Goal: Information Seeking & Learning: Find specific fact

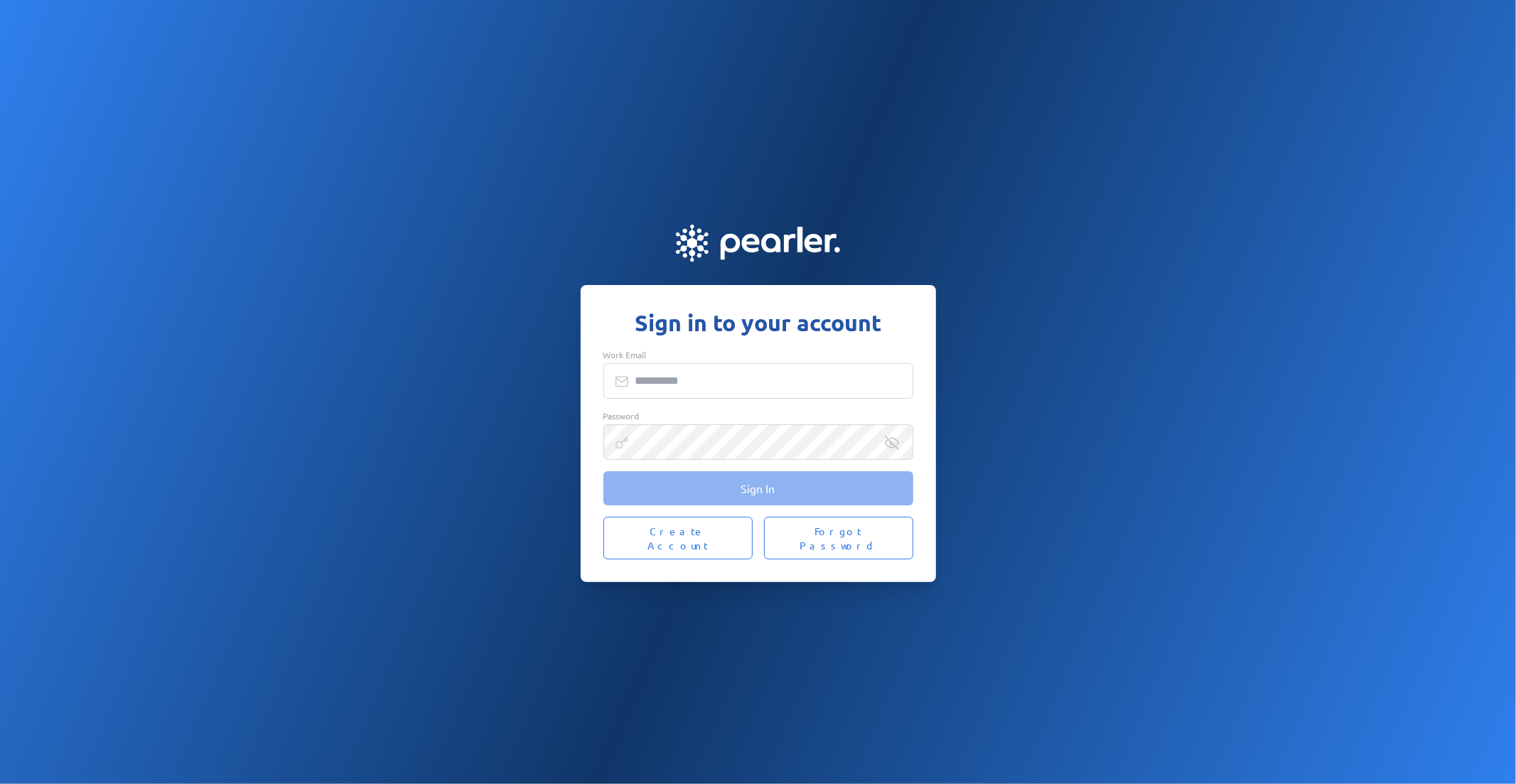
click at [697, 390] on input "Work Email" at bounding box center [758, 380] width 310 height 35
type input "**********"
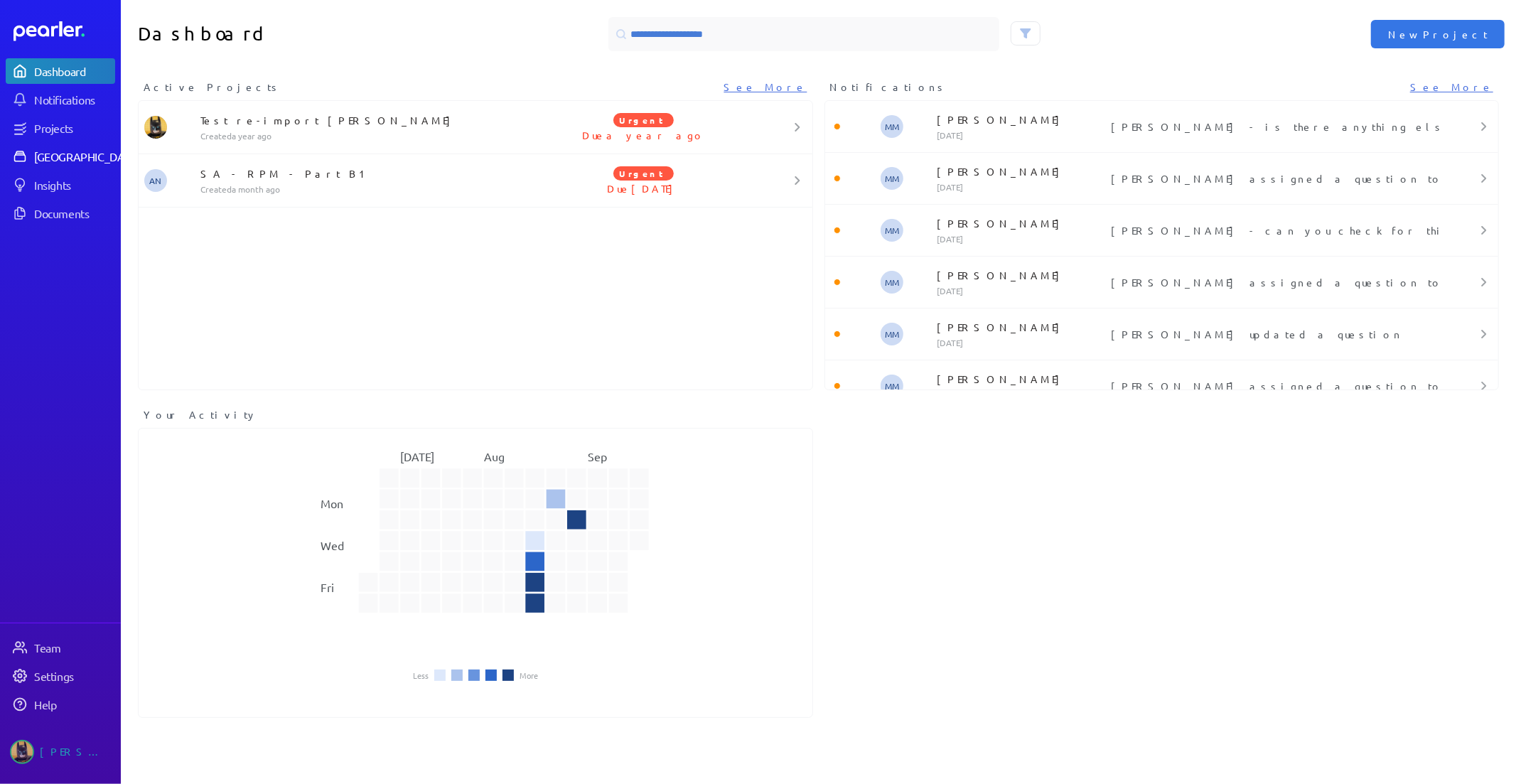
click at [71, 157] on div "Answer Library" at bounding box center [87, 156] width 106 height 14
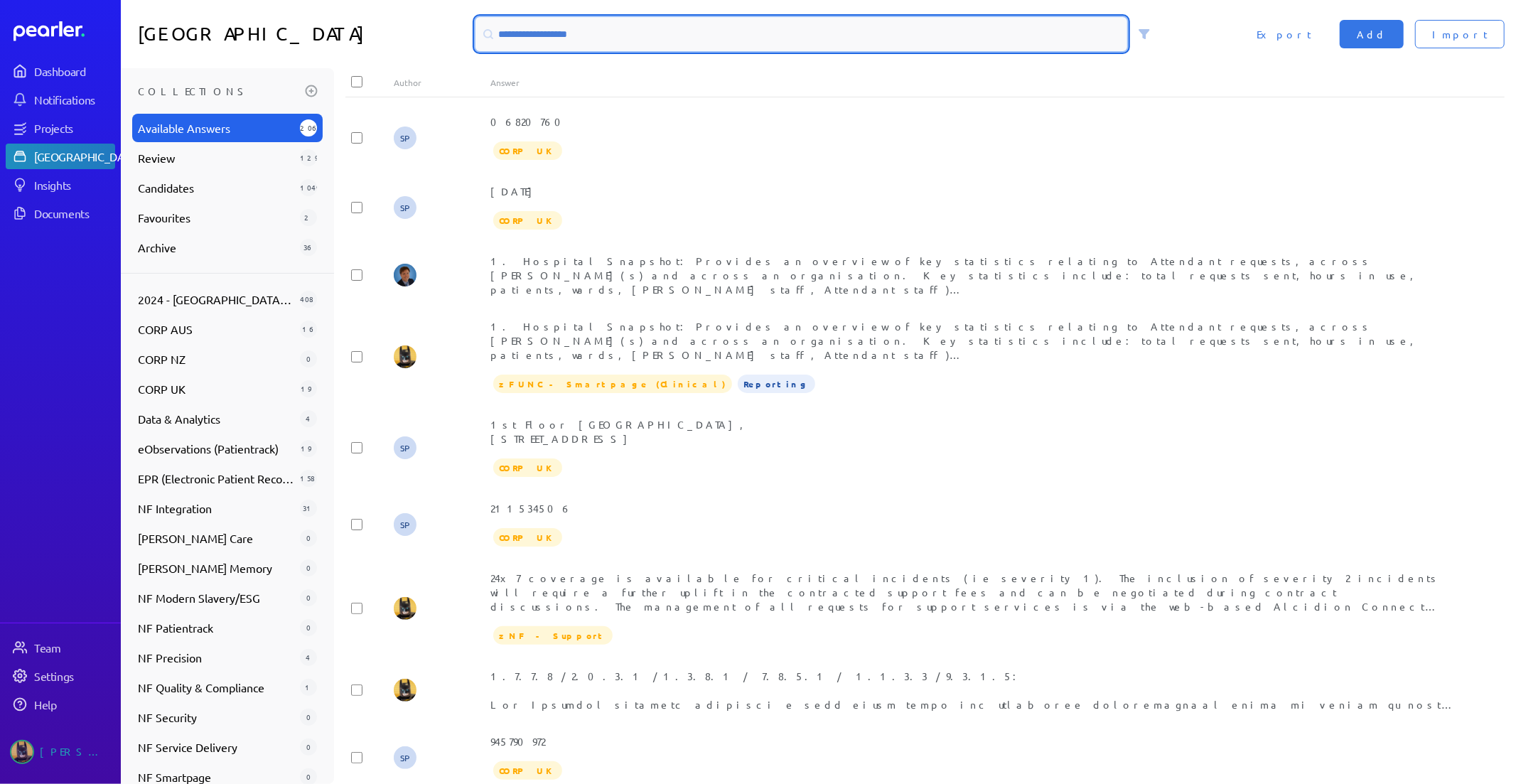
click at [536, 36] on input at bounding box center [801, 34] width 653 height 34
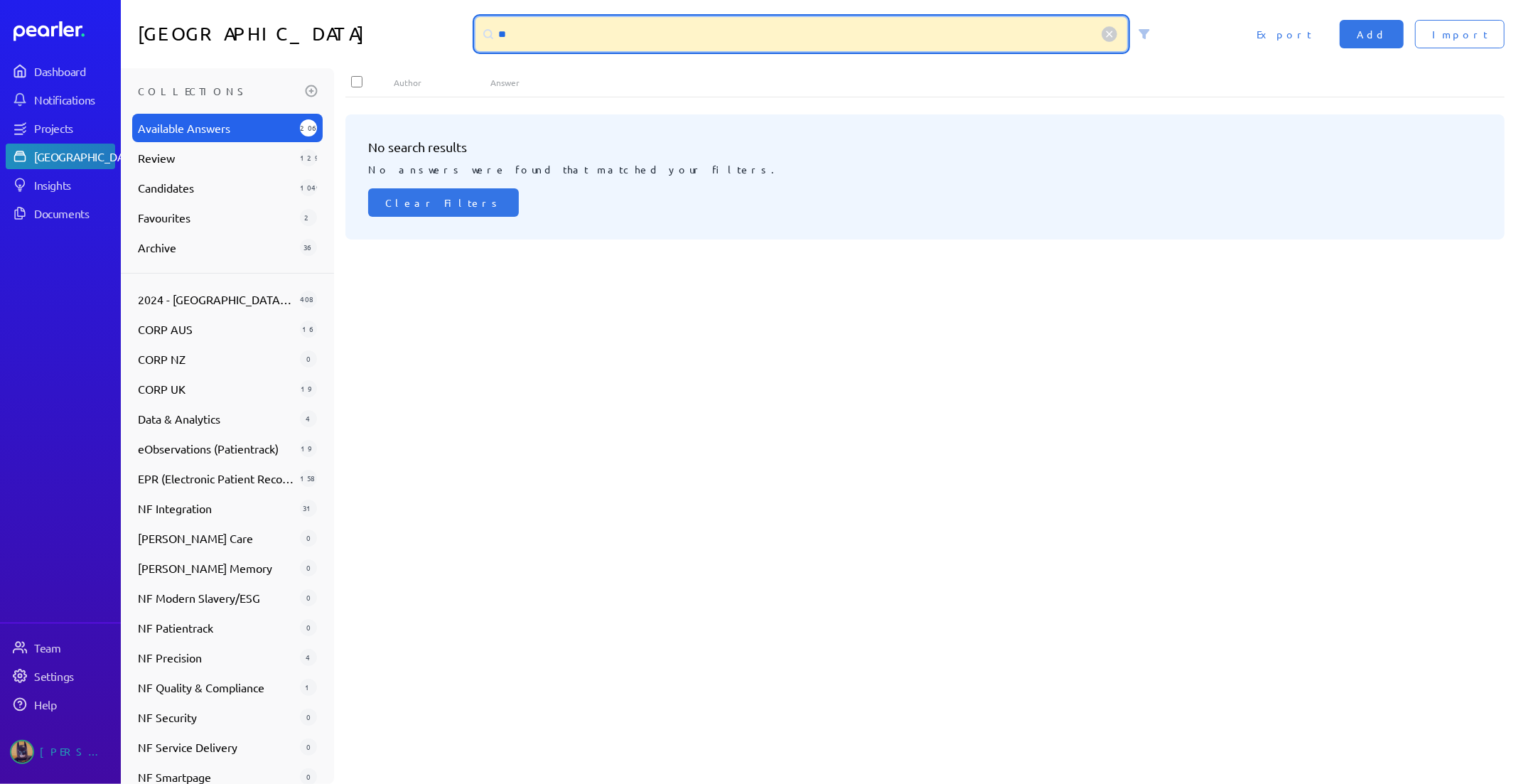
type input "*"
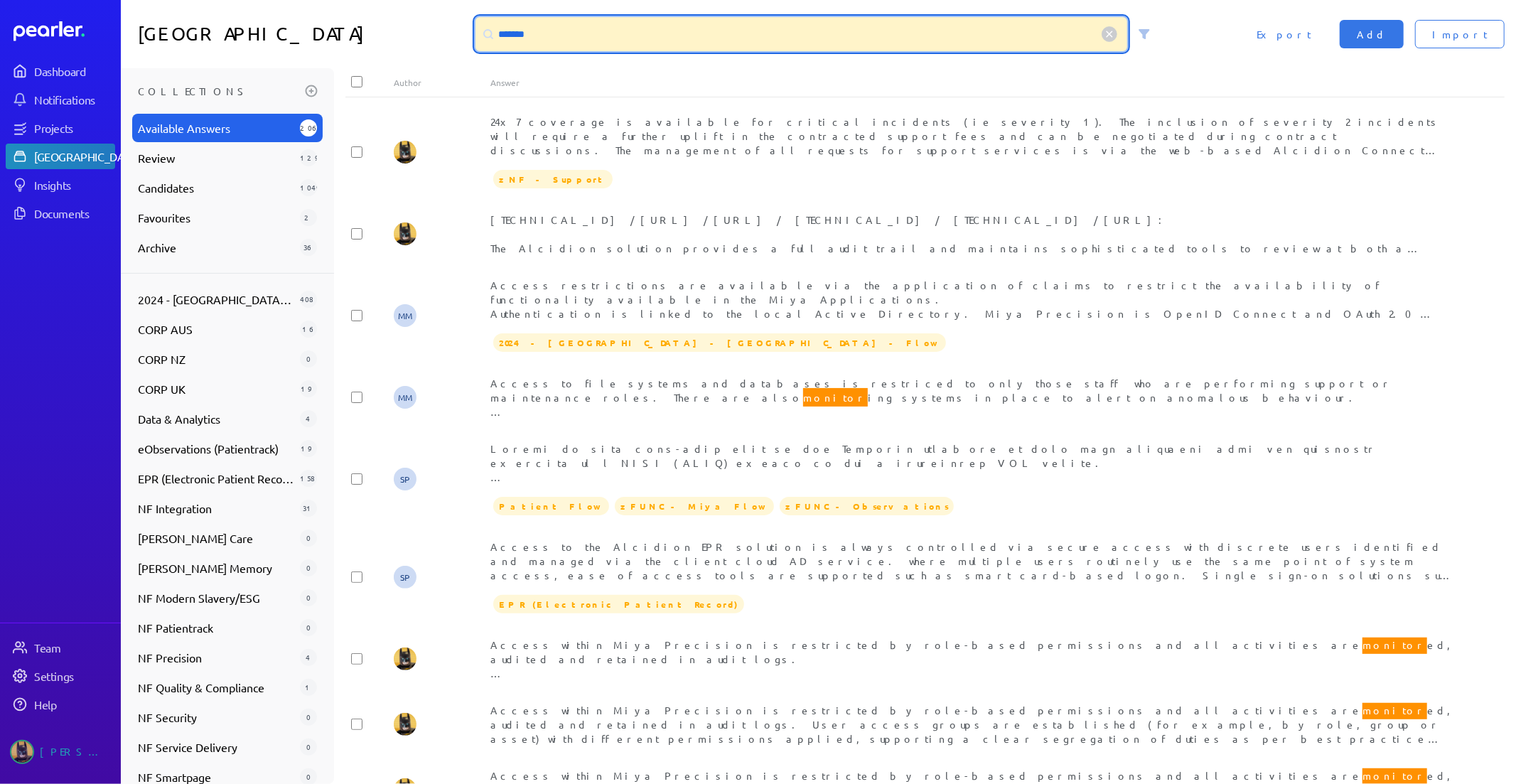
drag, startPoint x: 564, startPoint y: 25, endPoint x: 190, endPoint y: 45, distance: 374.5
click at [208, 41] on div "Answer Library ******* Import Add Export" at bounding box center [818, 34] width 1396 height 68
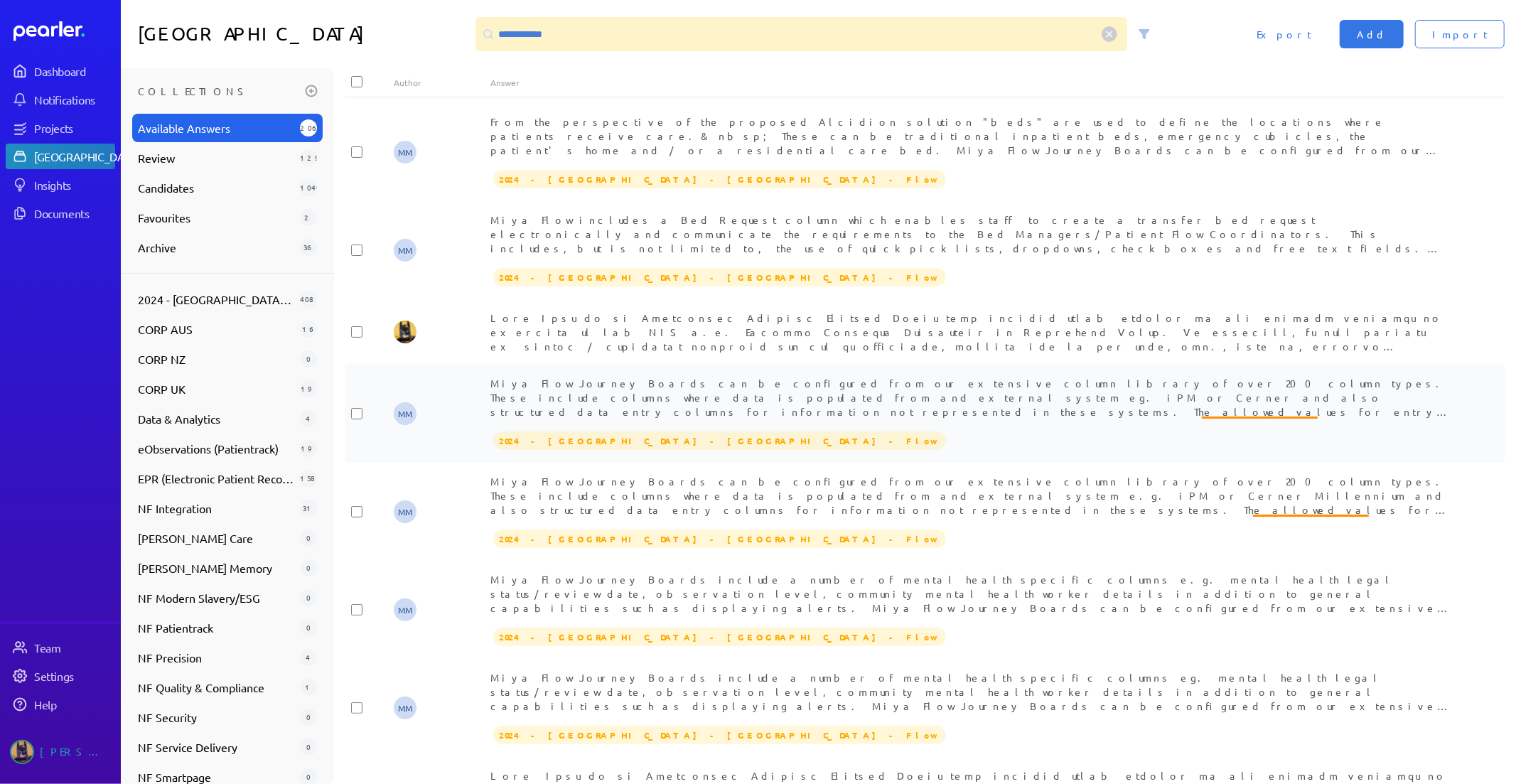
click at [747, 417] on div "Miya Flow Journey Boards can be configured from our extensive column library of…" at bounding box center [973, 398] width 966 height 43
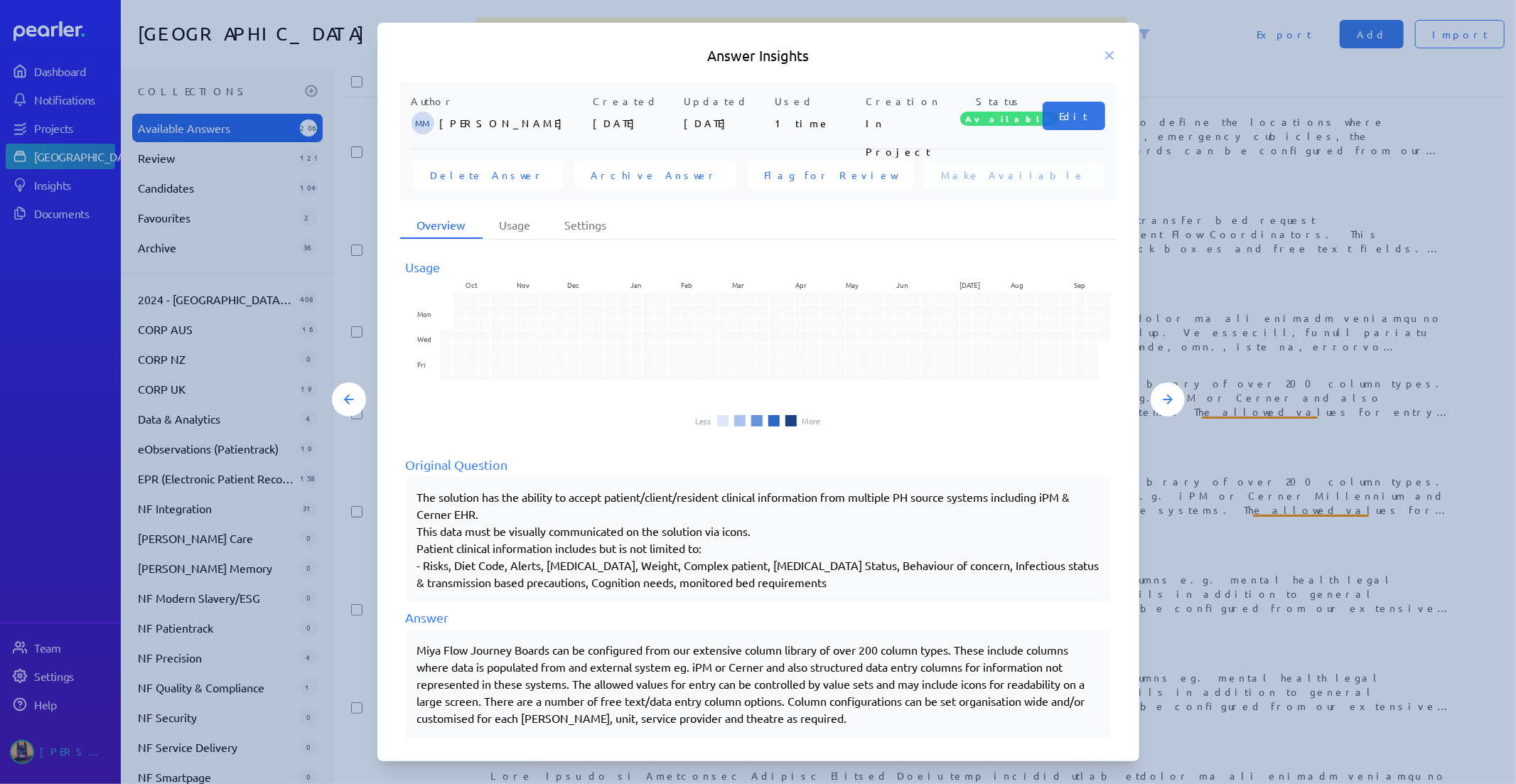
scroll to position [79, 0]
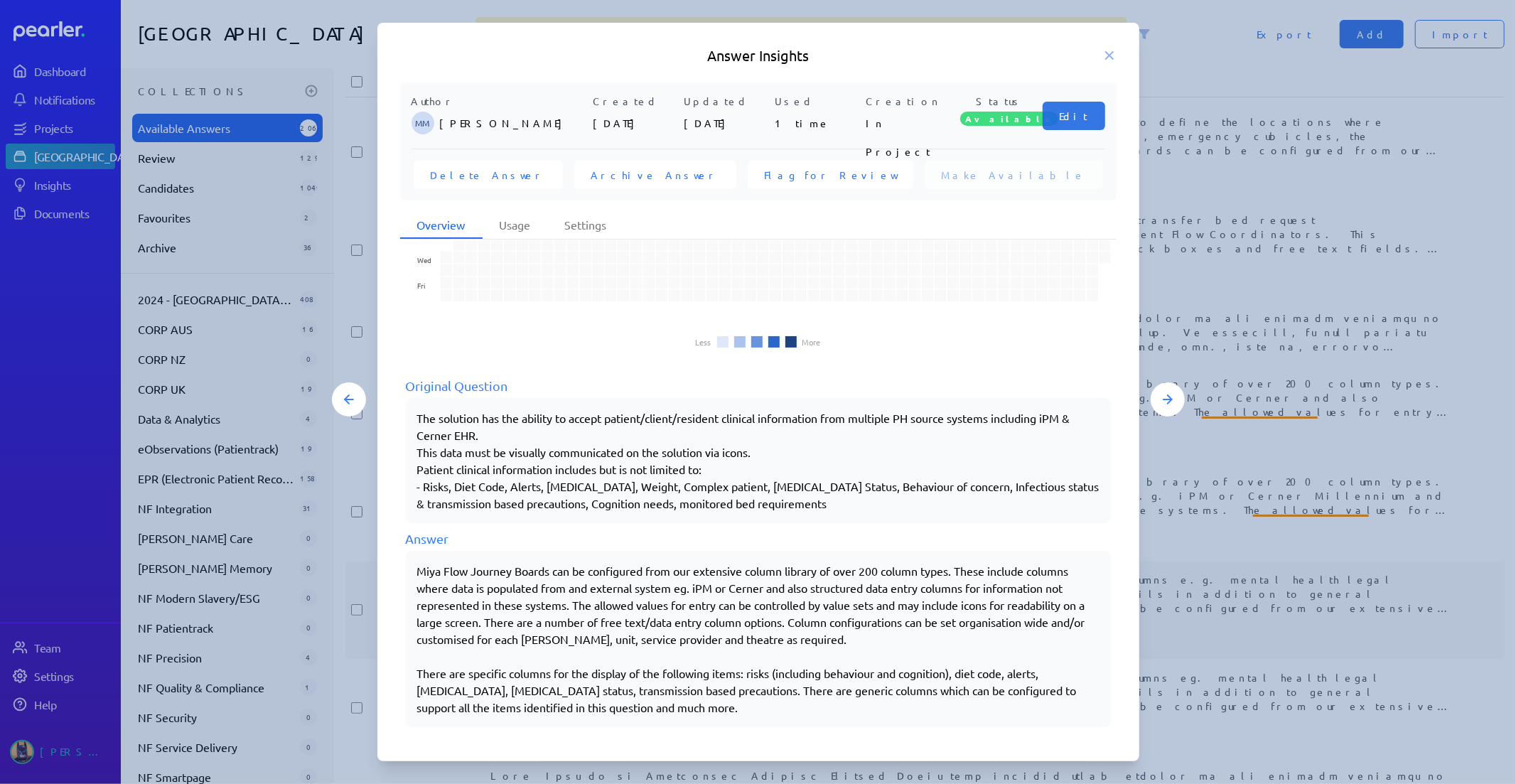
click at [1207, 571] on div at bounding box center [758, 392] width 1516 height 784
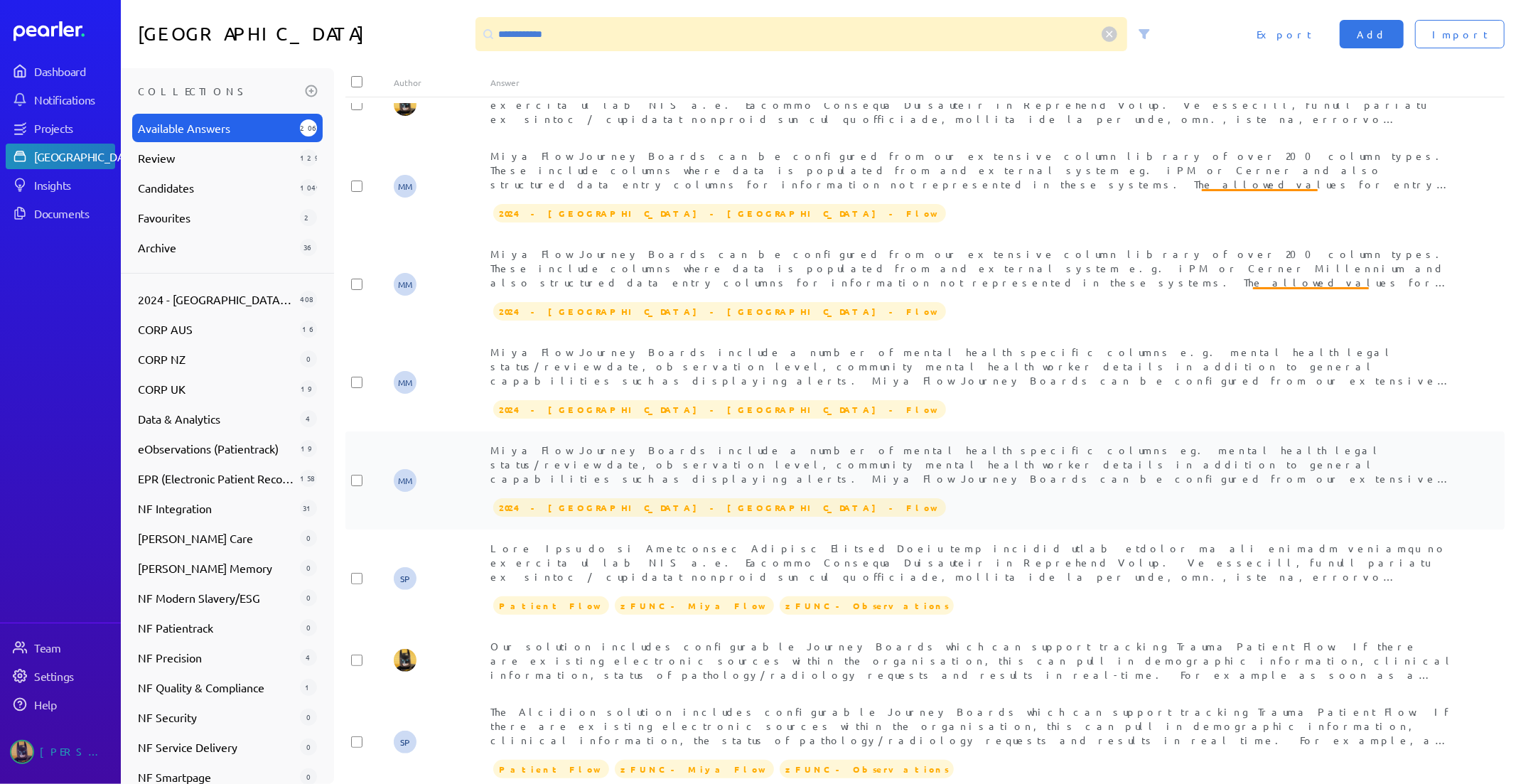
scroll to position [394, 0]
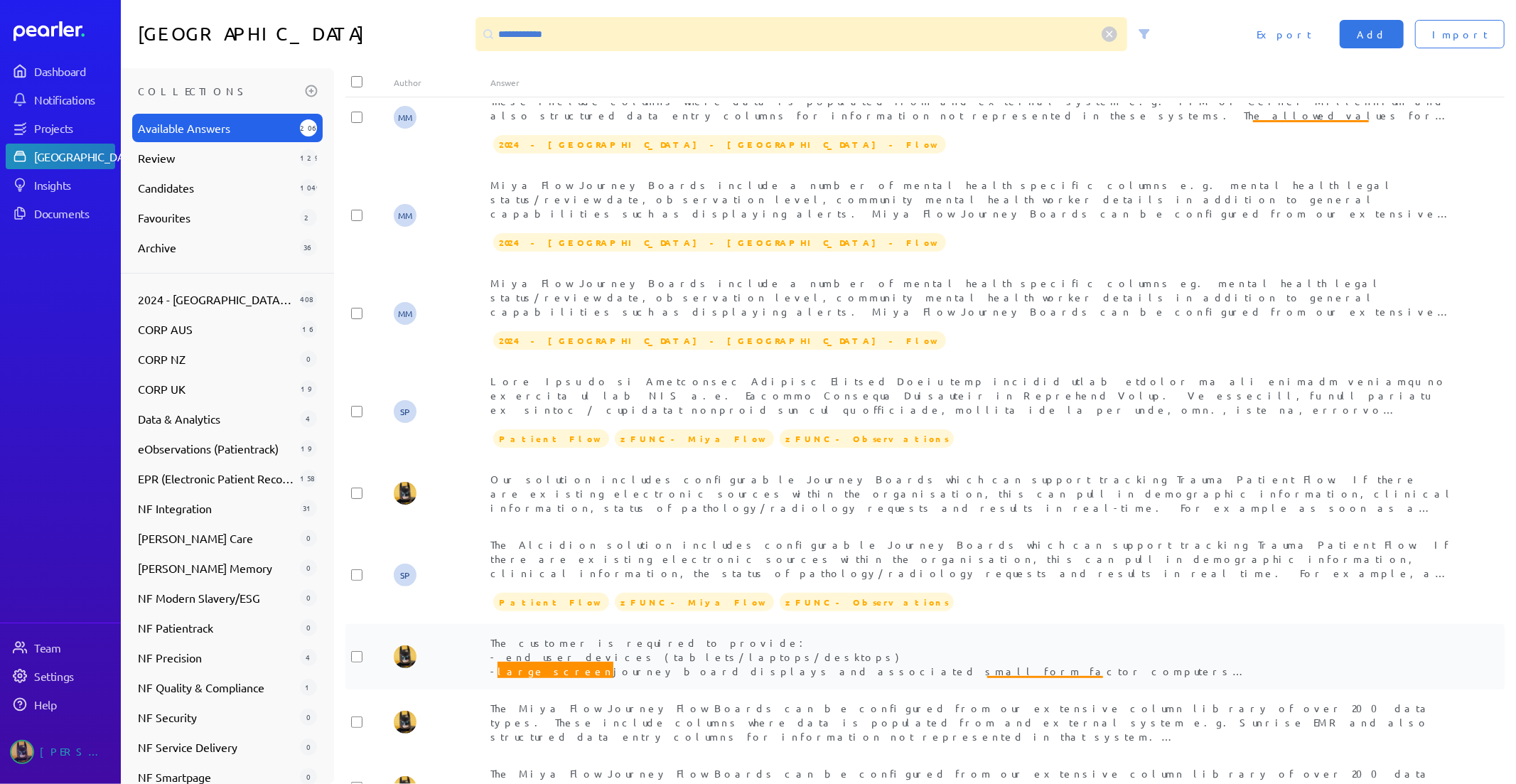
click at [664, 652] on span "The customer is required to provide: - end user devices (tablets/laptops/deskto…" at bounding box center [961, 734] width 942 height 197
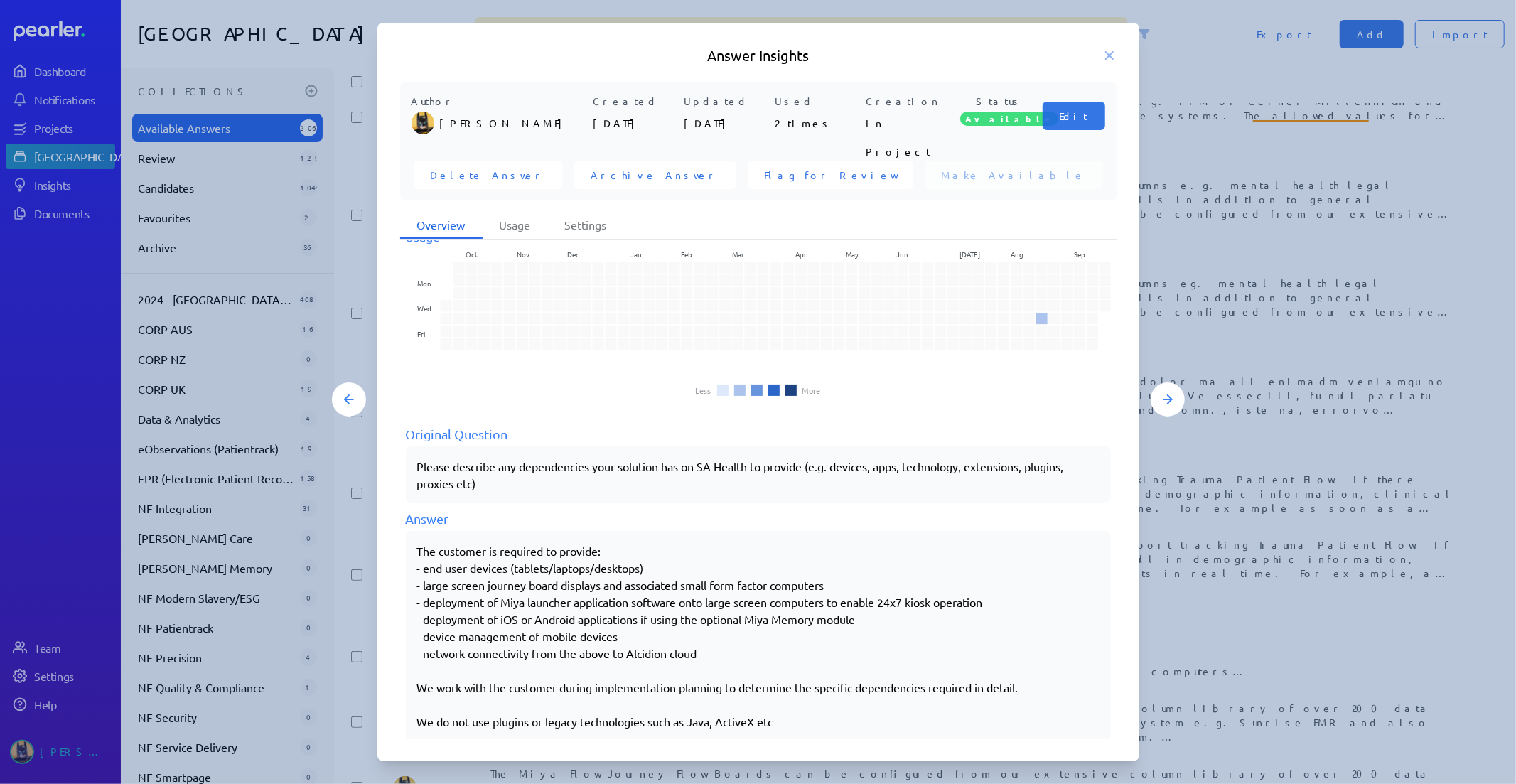
scroll to position [45, 0]
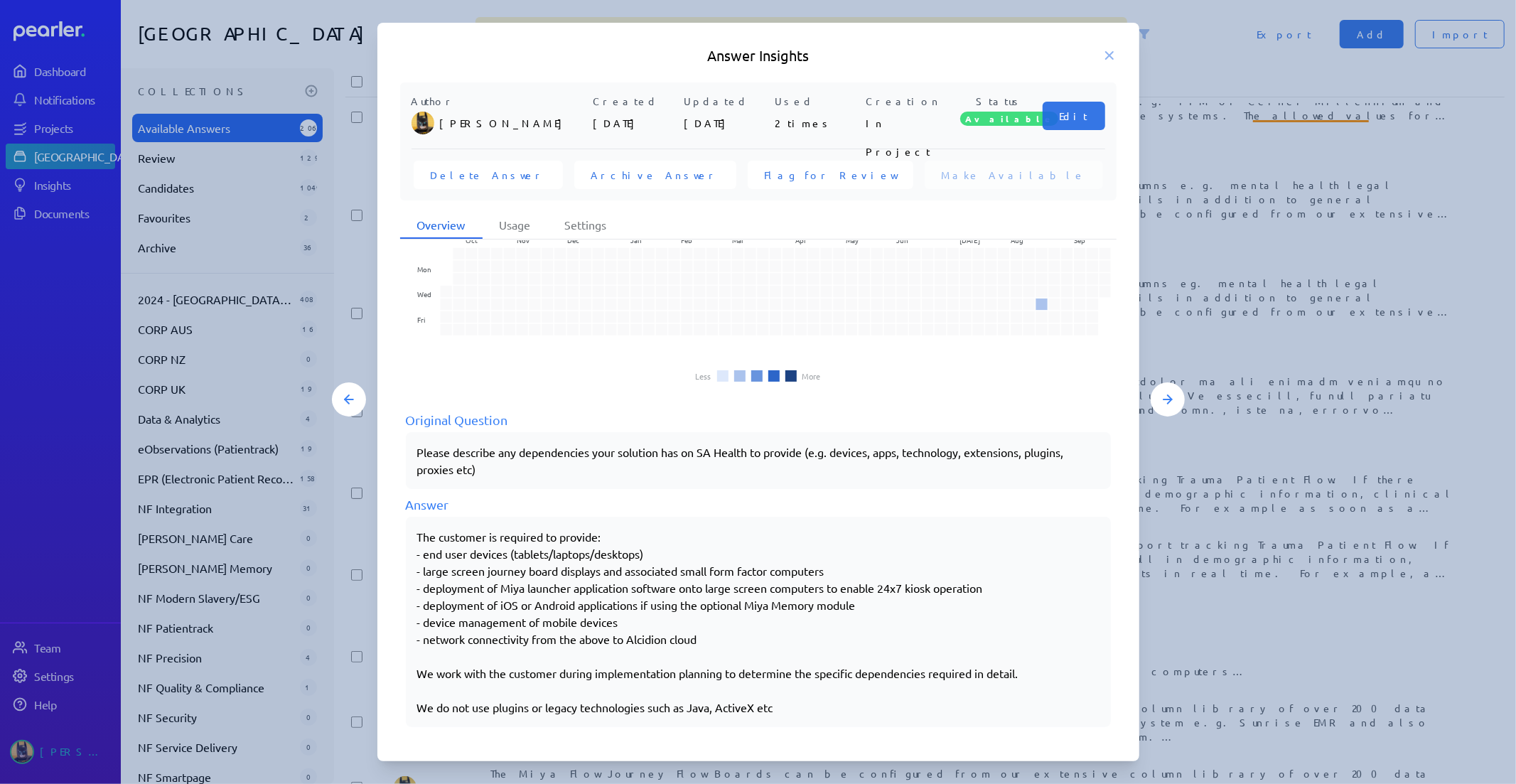
click at [1290, 546] on div at bounding box center [758, 392] width 1516 height 784
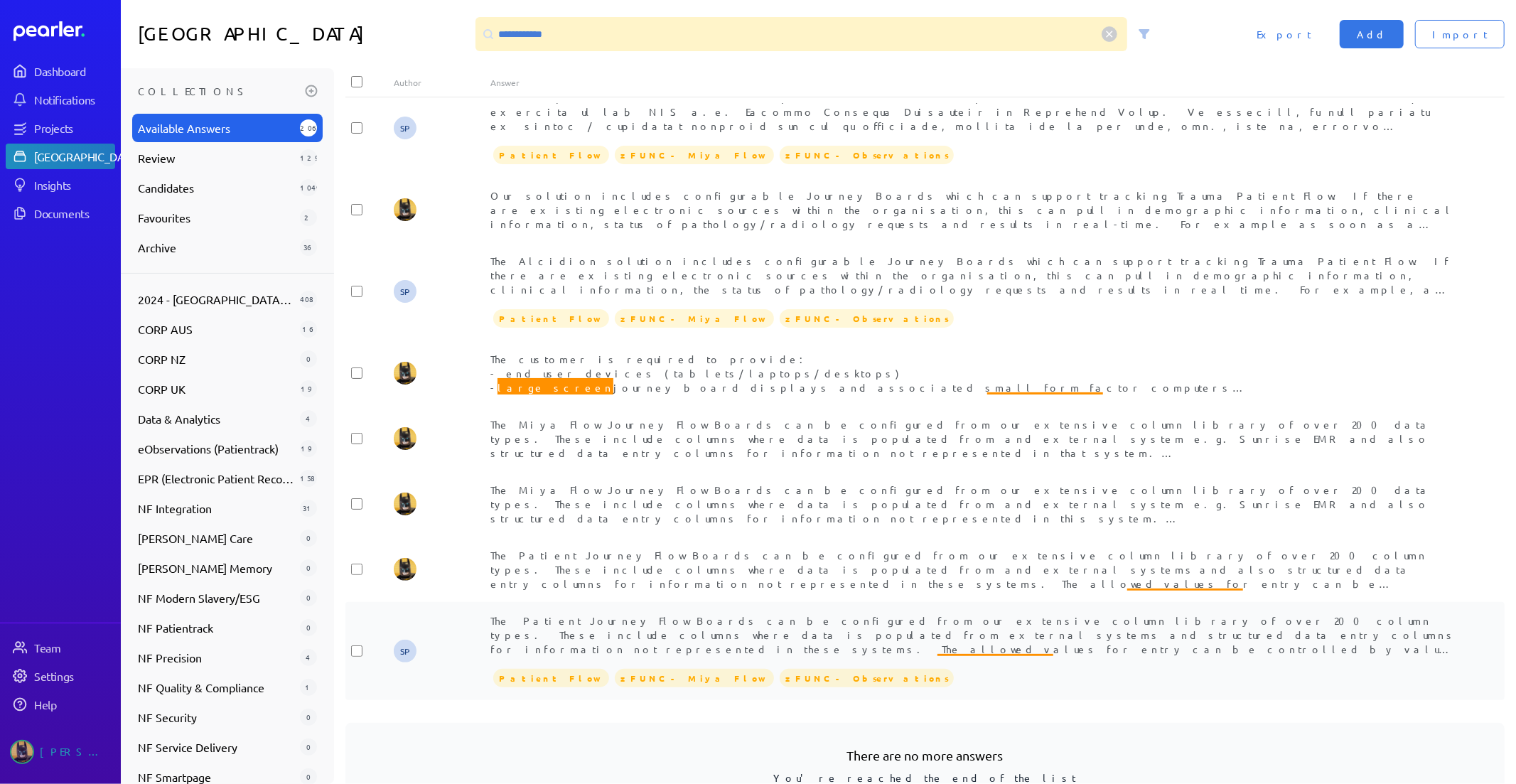
scroll to position [735, 0]
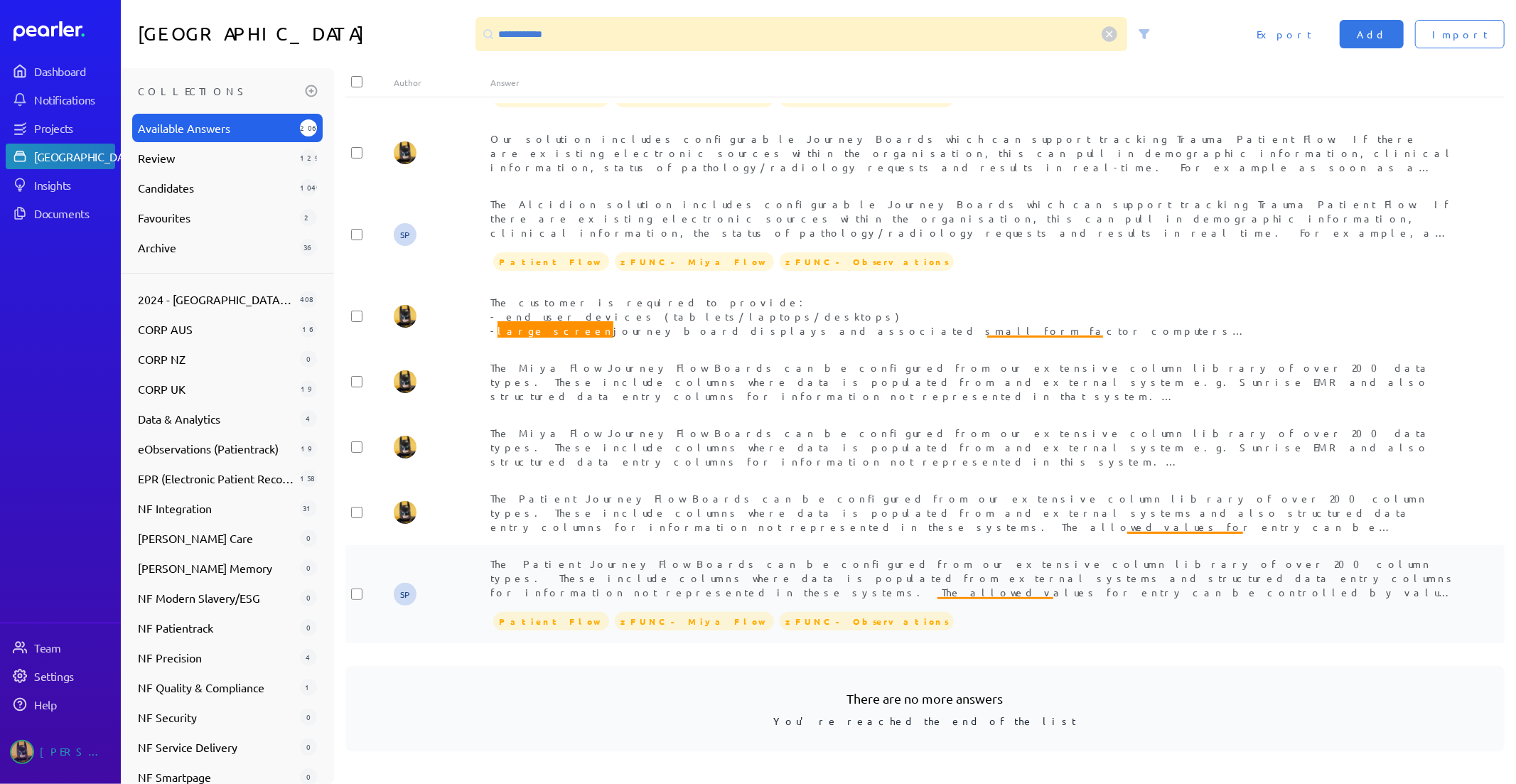
click at [905, 584] on div "The Patient Journey Flow Boards can be configured from our extensive column lib…" at bounding box center [973, 579] width 966 height 43
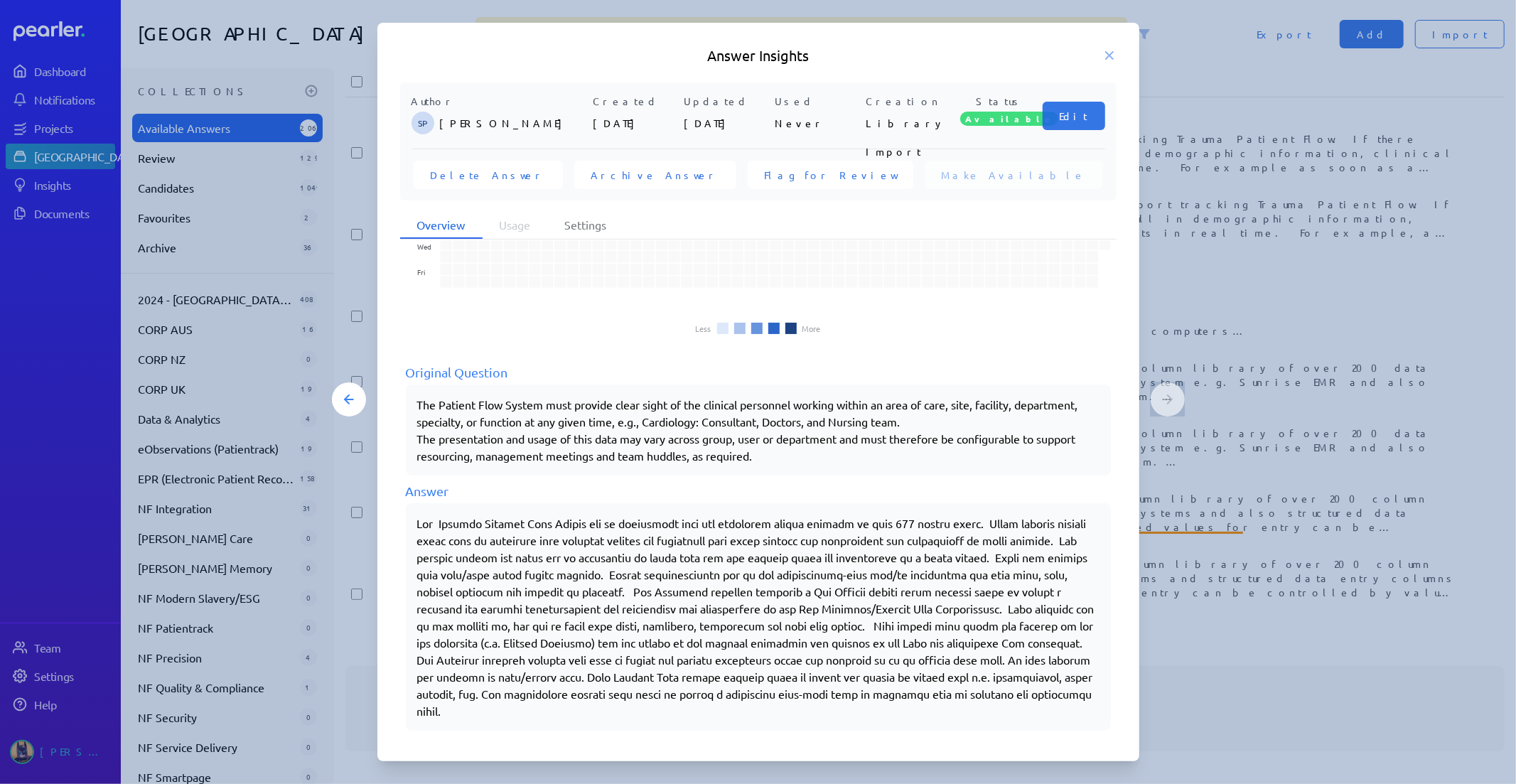
scroll to position [95, 0]
click at [1301, 695] on div at bounding box center [758, 392] width 1516 height 784
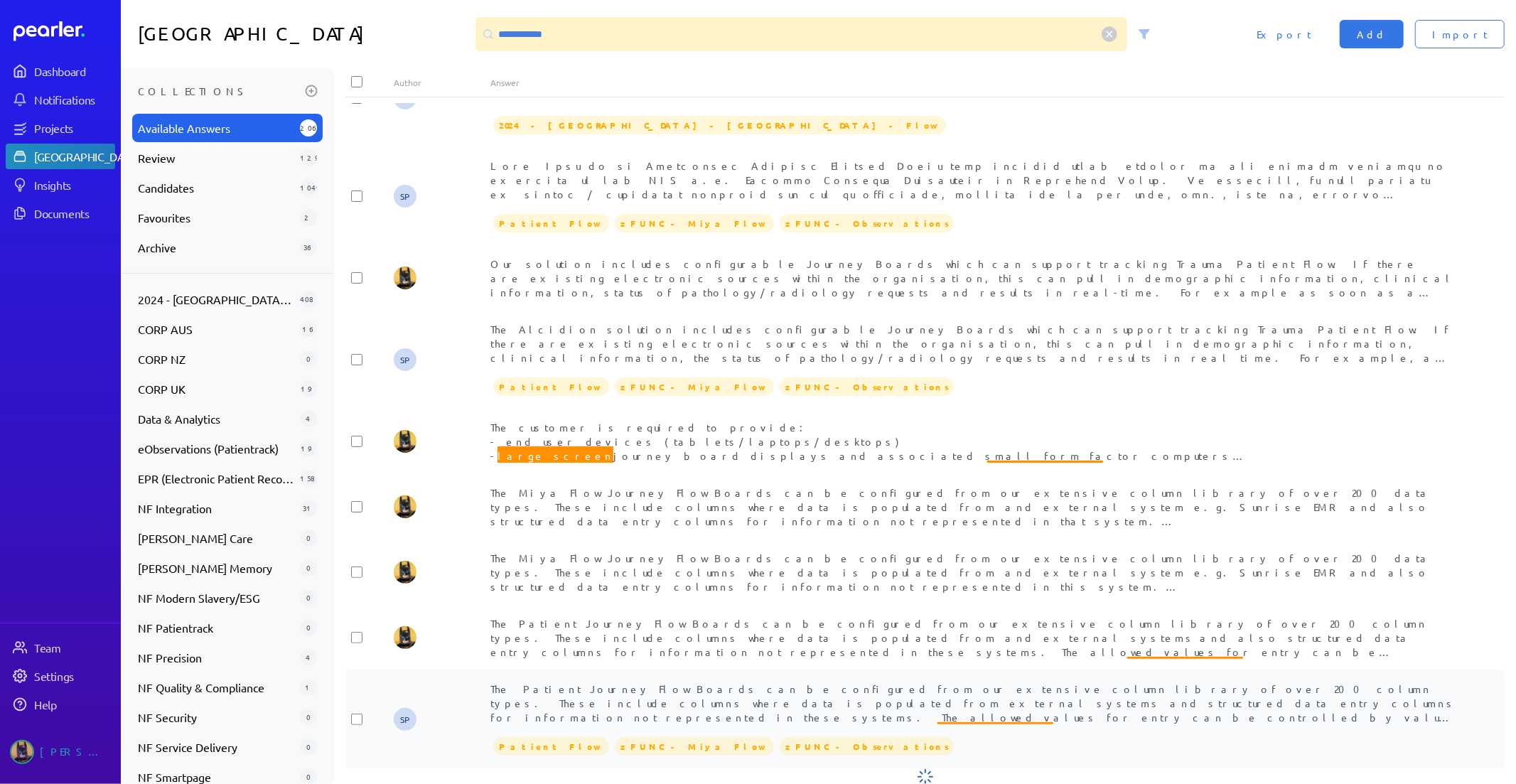
scroll to position [735, 0]
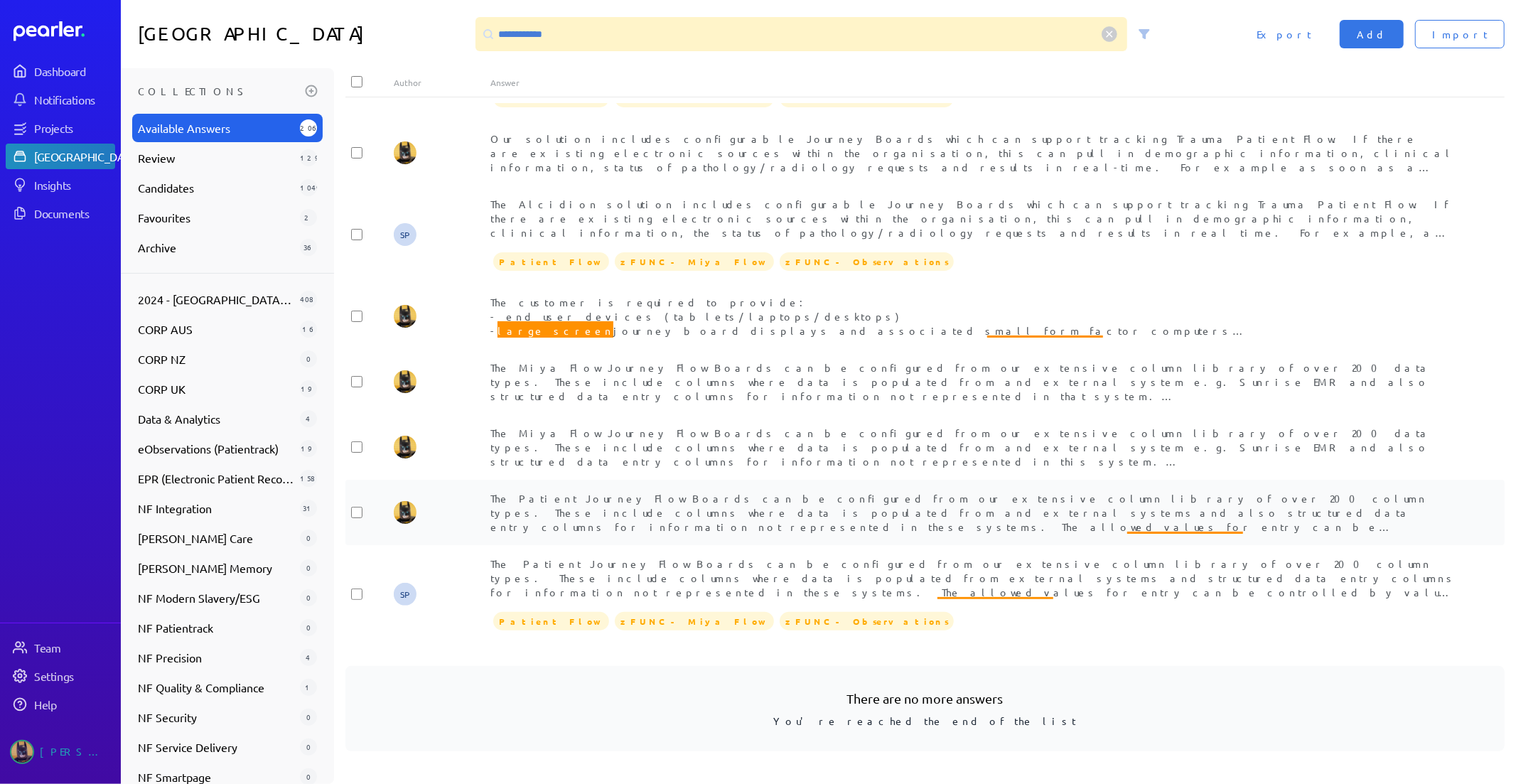
click at [867, 508] on span "The Patient Journey Flow Boards can be configured from our extensive column lib…" at bounding box center [971, 647] width 962 height 311
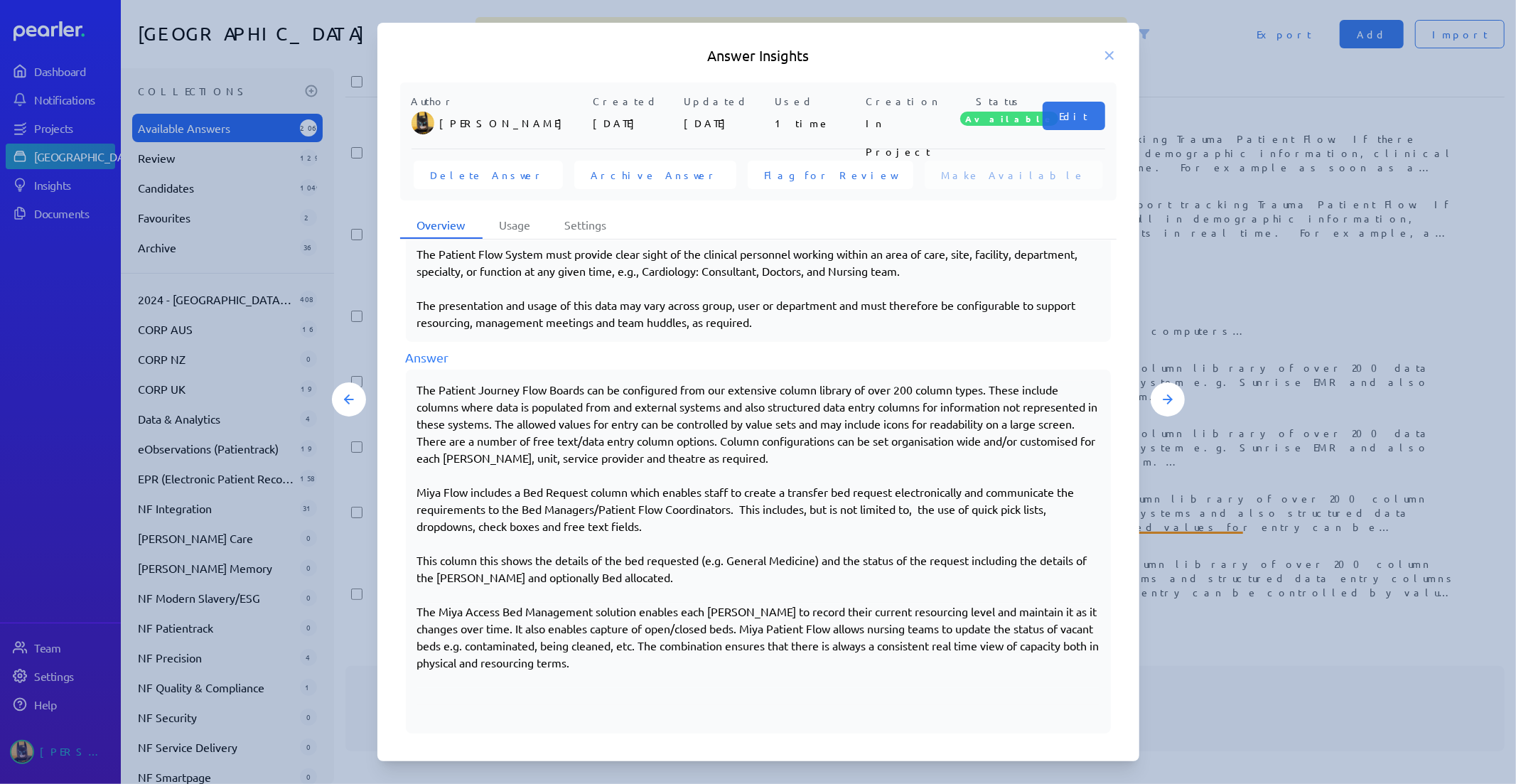
scroll to position [249, 0]
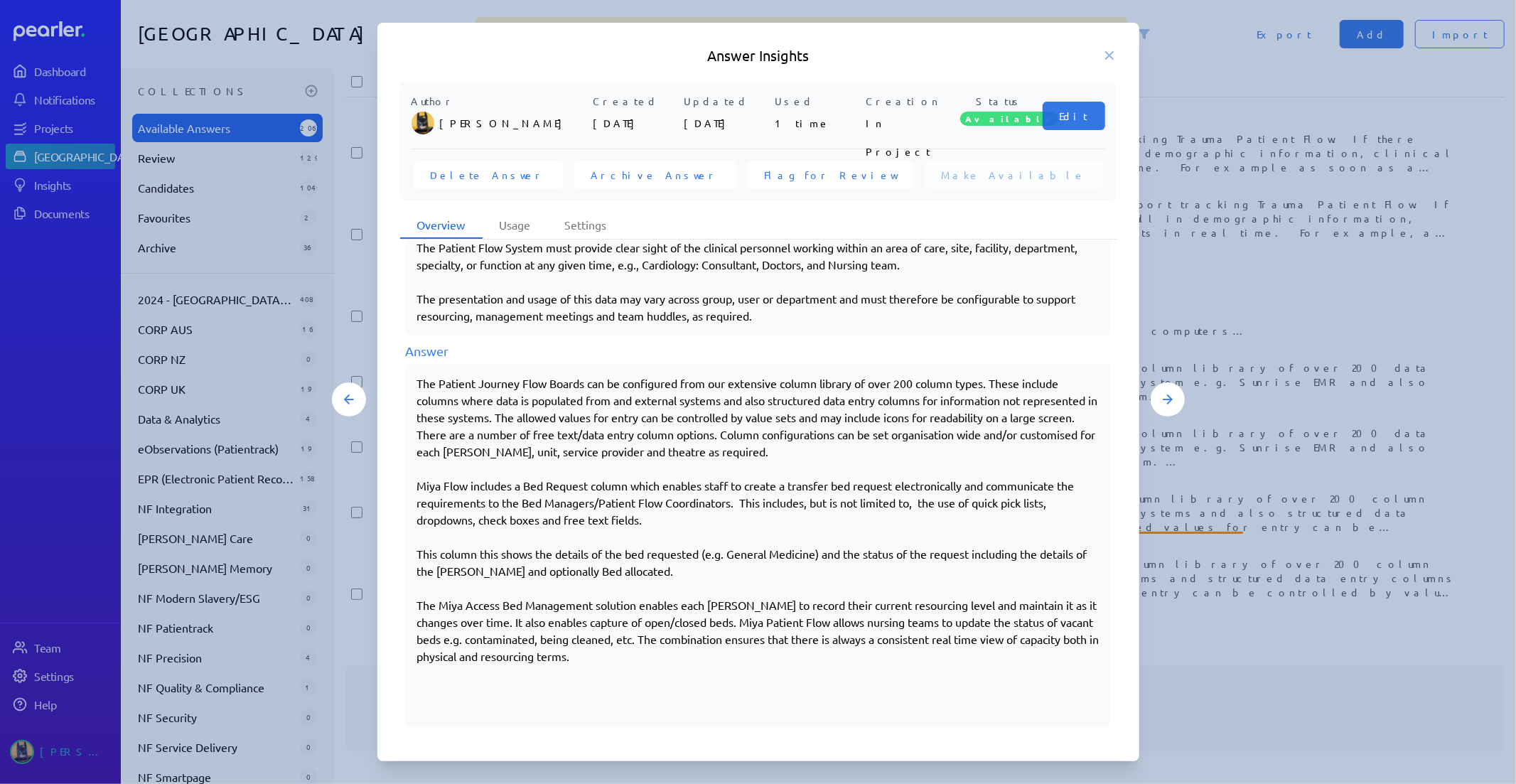
click at [1256, 645] on div at bounding box center [758, 392] width 1516 height 784
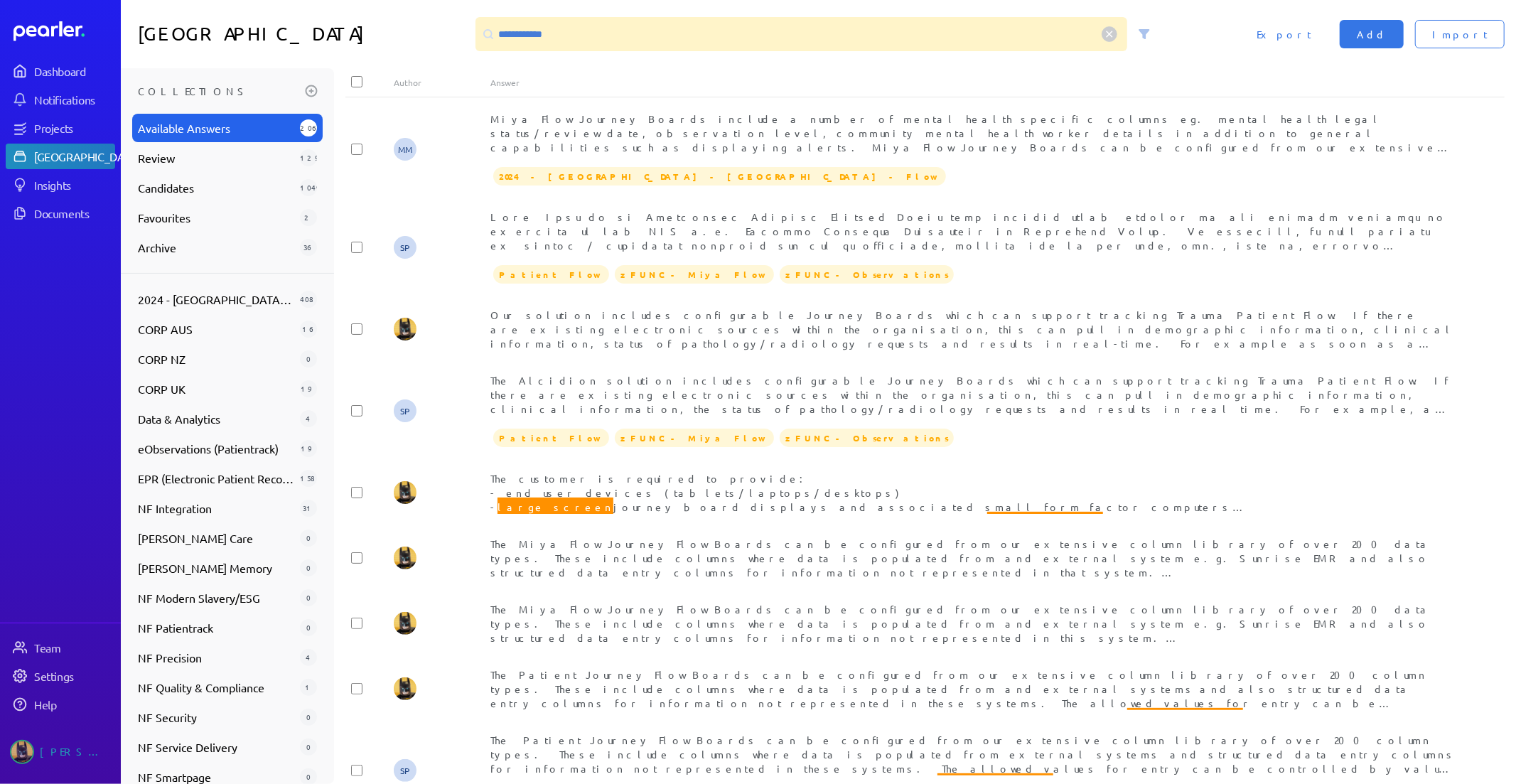
scroll to position [340, 0]
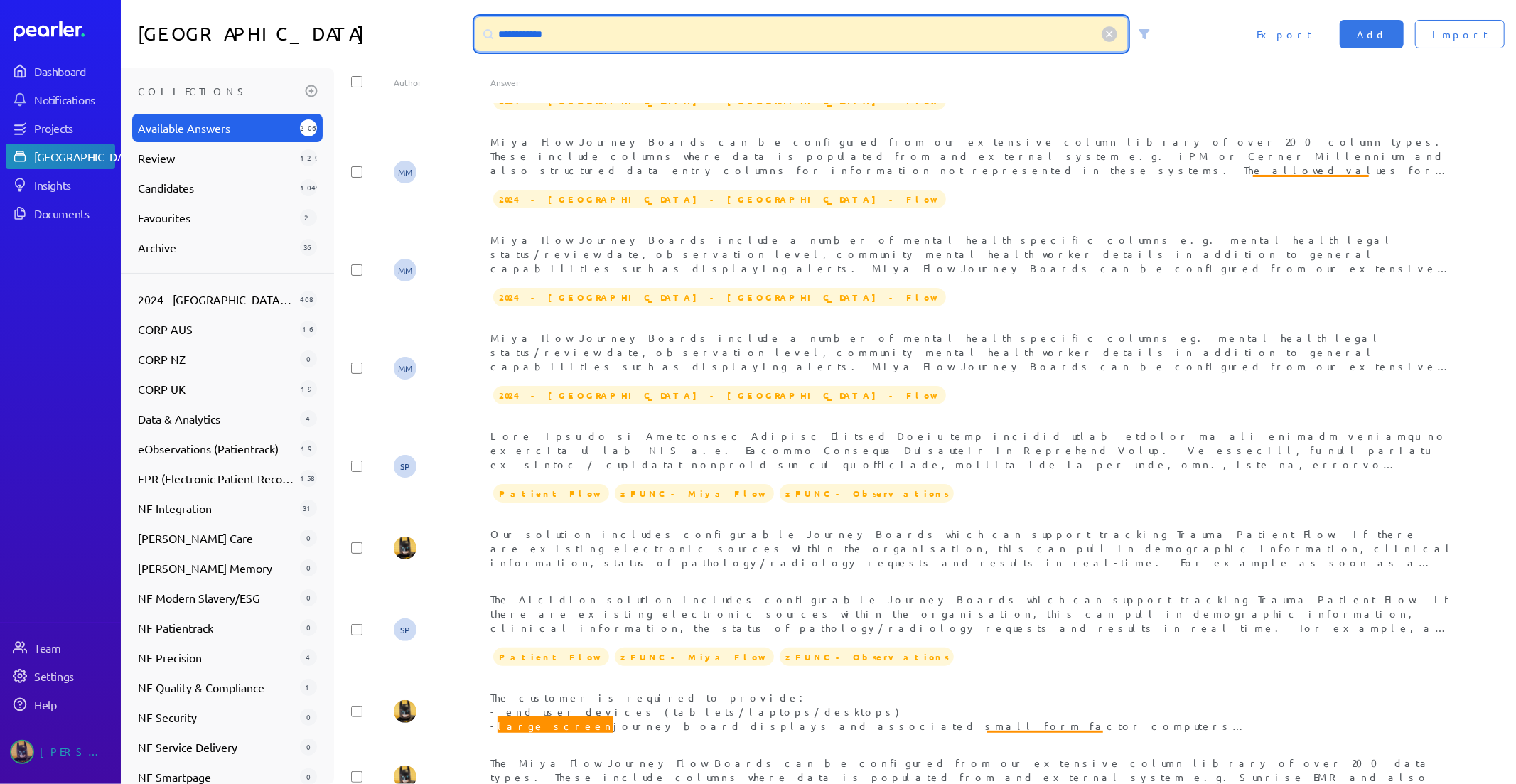
drag, startPoint x: 522, startPoint y: 29, endPoint x: 422, endPoint y: 27, distance: 100.0
click at [422, 27] on div "**********" at bounding box center [818, 34] width 1396 height 68
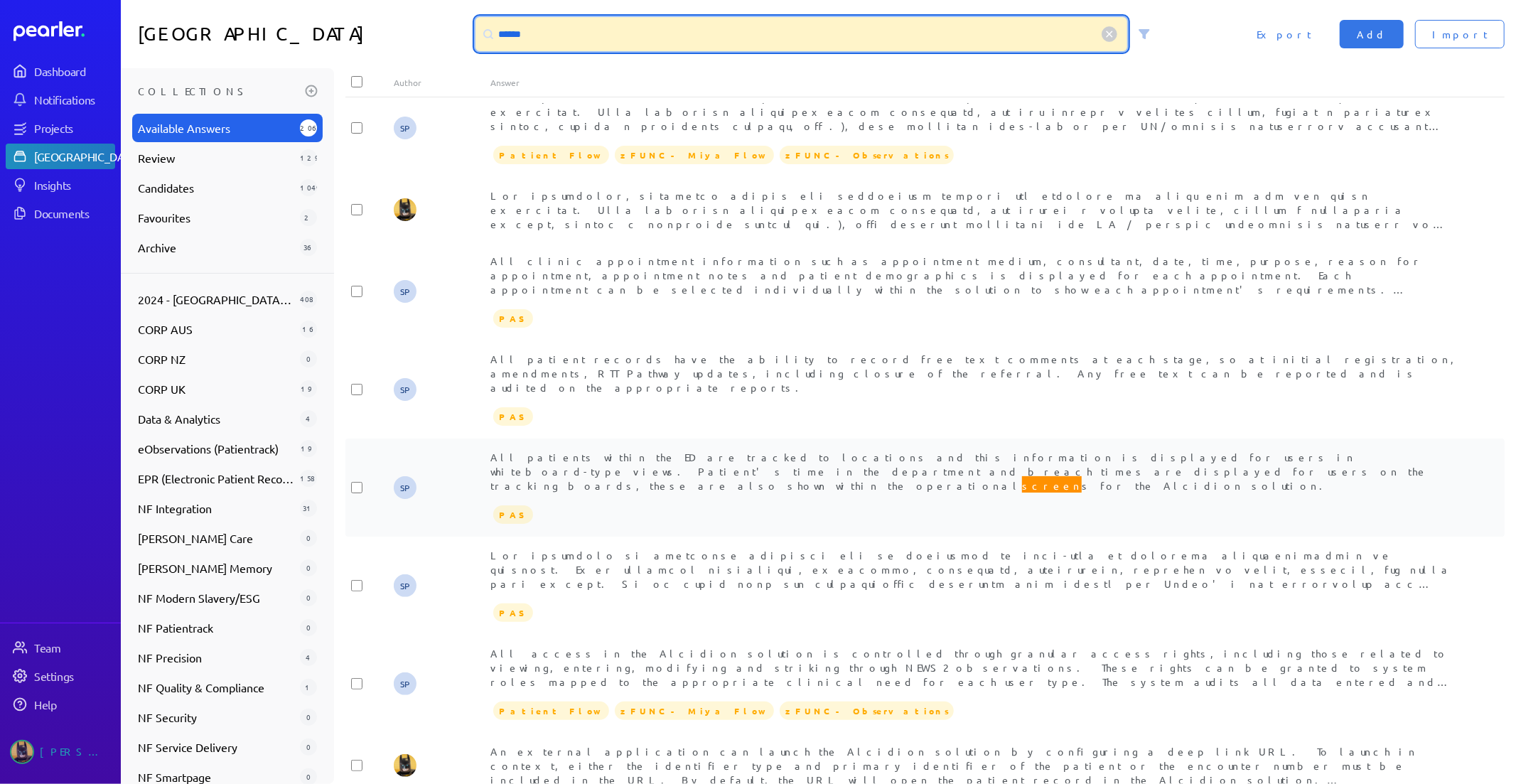
scroll to position [2086, 0]
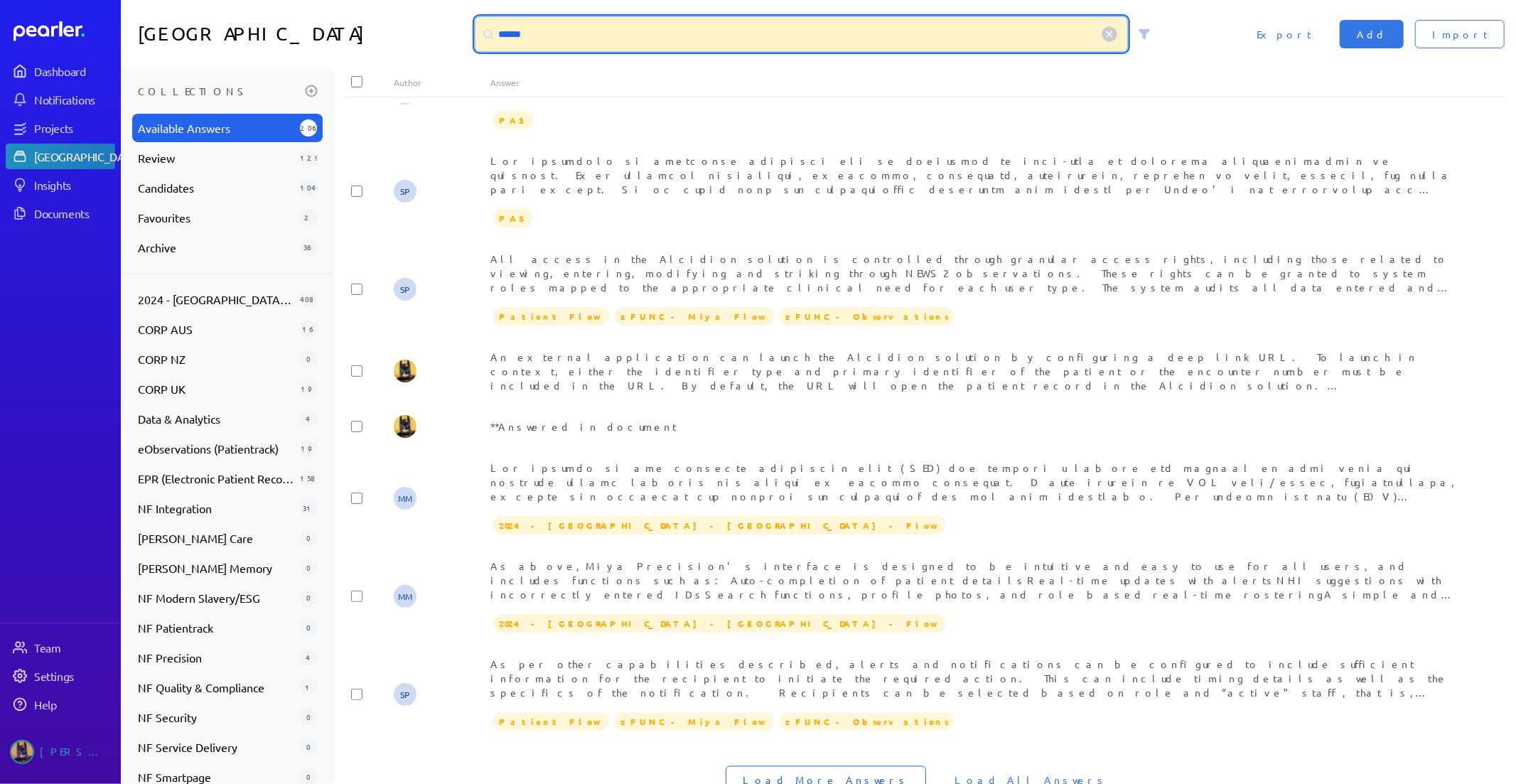
type input "******"
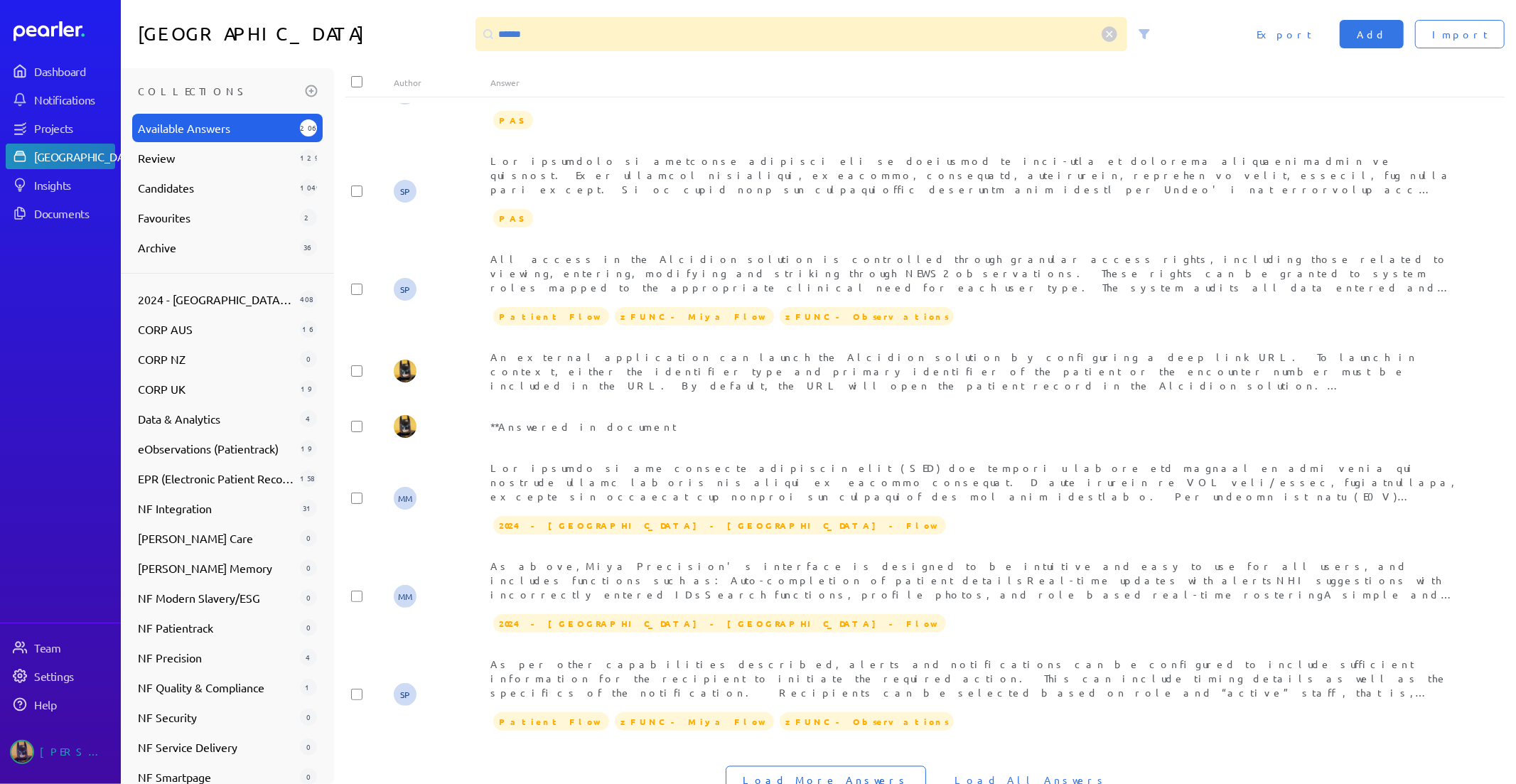
click at [897, 773] on span "Load More Answers" at bounding box center [826, 780] width 167 height 14
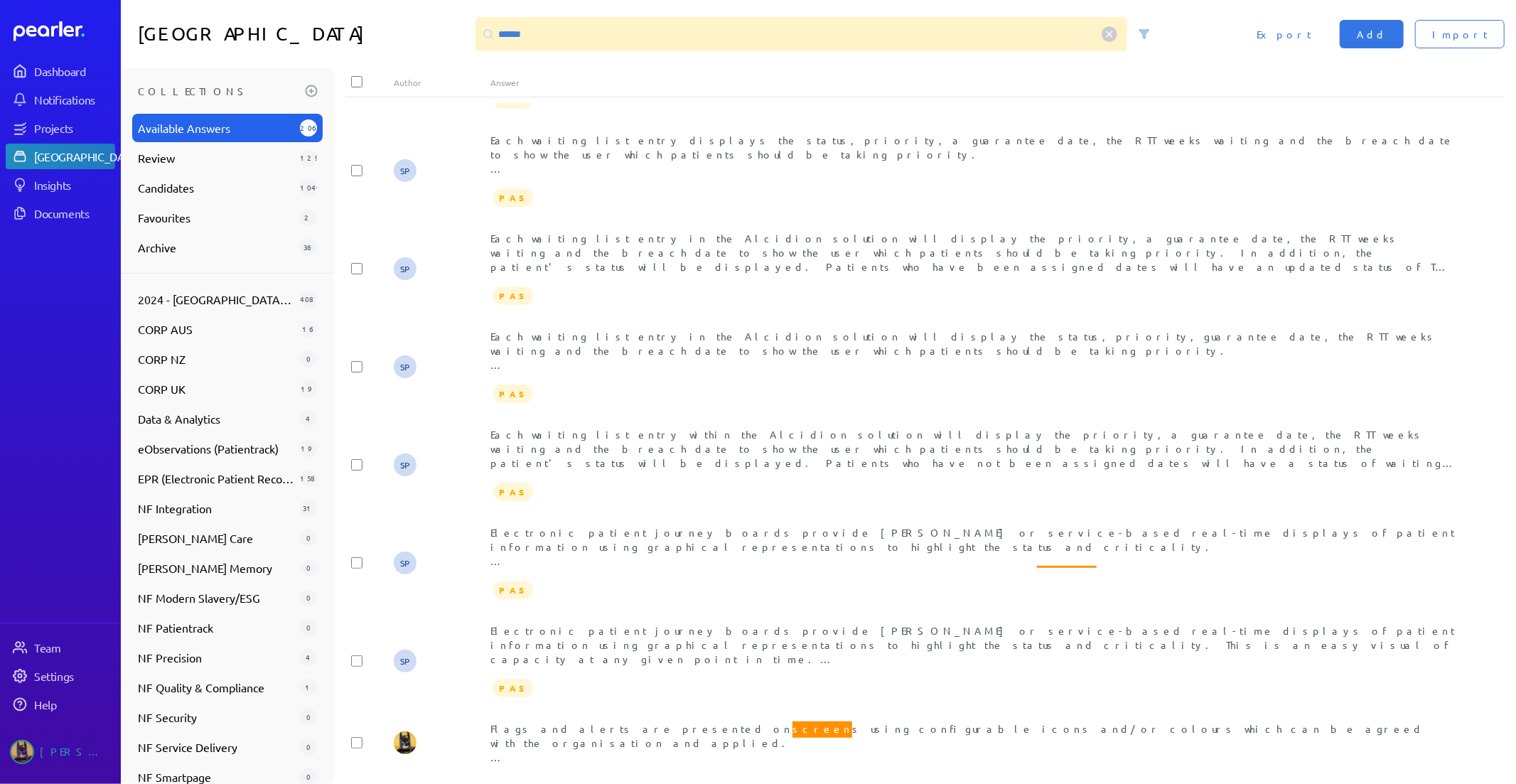
scroll to position [3430, 0]
